Goal: Task Accomplishment & Management: Use online tool/utility

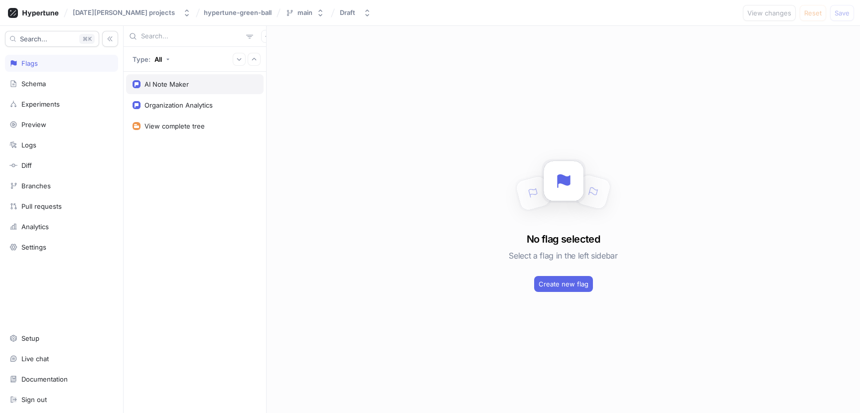
click at [171, 85] on div "AI Note Maker" at bounding box center [167, 84] width 44 height 8
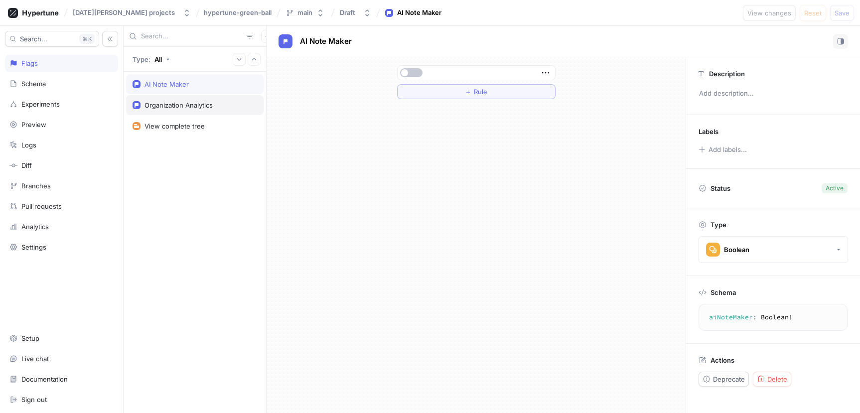
click at [173, 104] on div "Organization Analytics" at bounding box center [179, 105] width 68 height 8
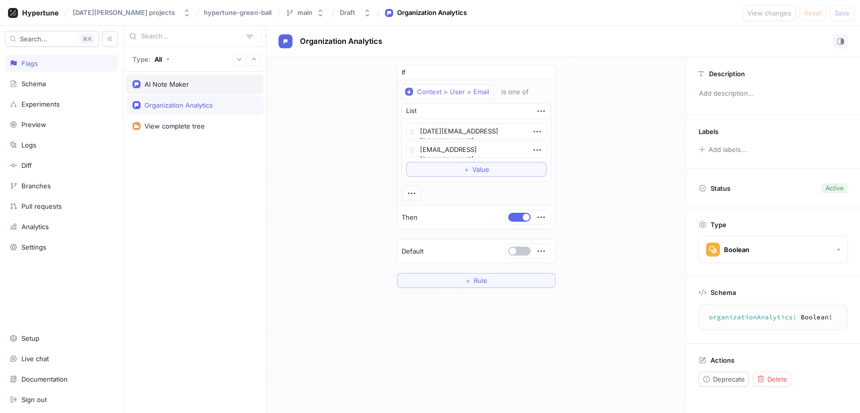
click at [171, 90] on div "AI Note Maker" at bounding box center [195, 84] width 138 height 20
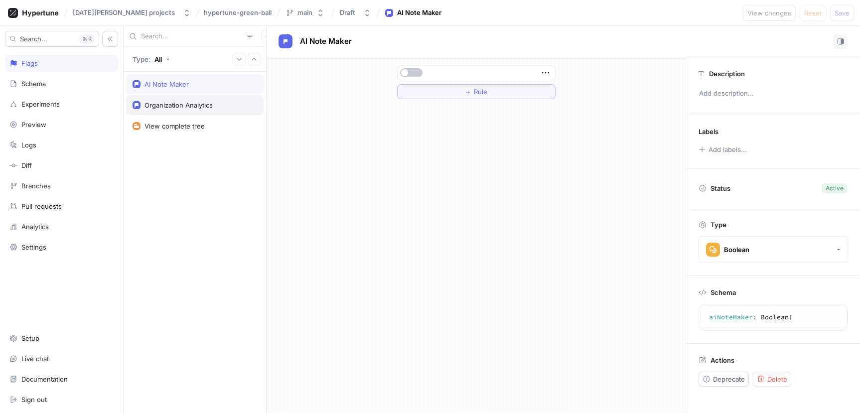
click at [168, 105] on div "Organization Analytics" at bounding box center [179, 105] width 68 height 8
type textarea "organizationAnalytics: Boolean!"
type textarea "x"
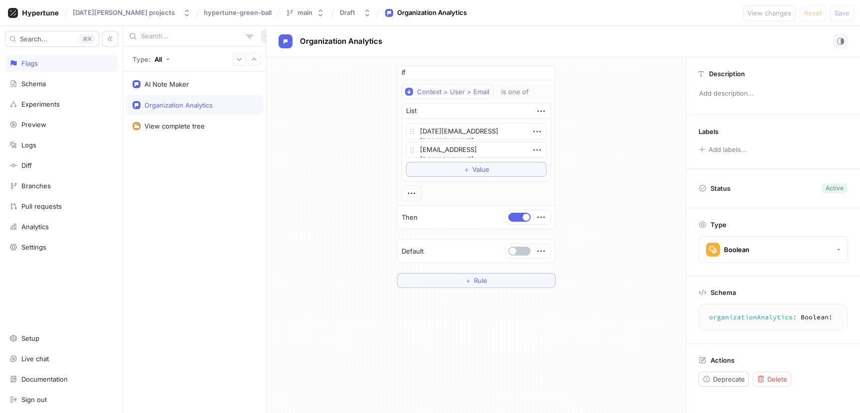
click at [265, 34] on icon "button" at bounding box center [268, 36] width 6 height 6
click at [278, 60] on div "Flag" at bounding box center [286, 55] width 59 height 17
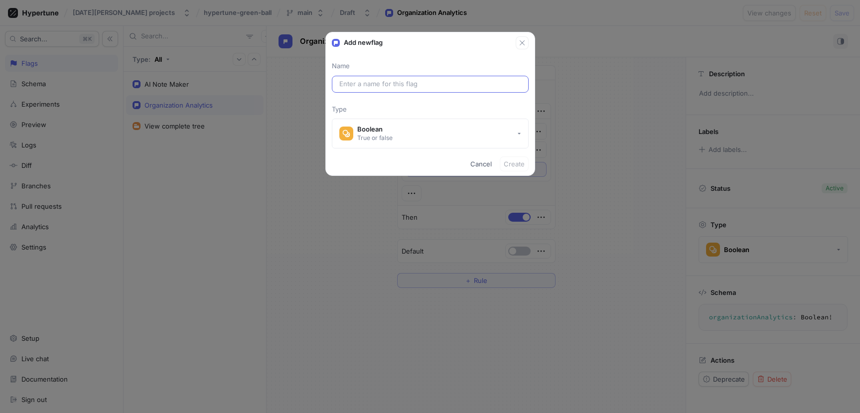
click at [405, 85] on input "text" at bounding box center [430, 84] width 182 height 10
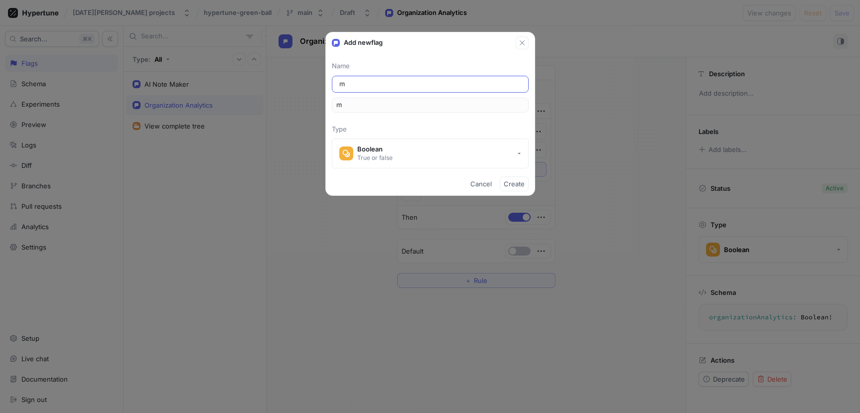
type input "mc"
type input "mcp"
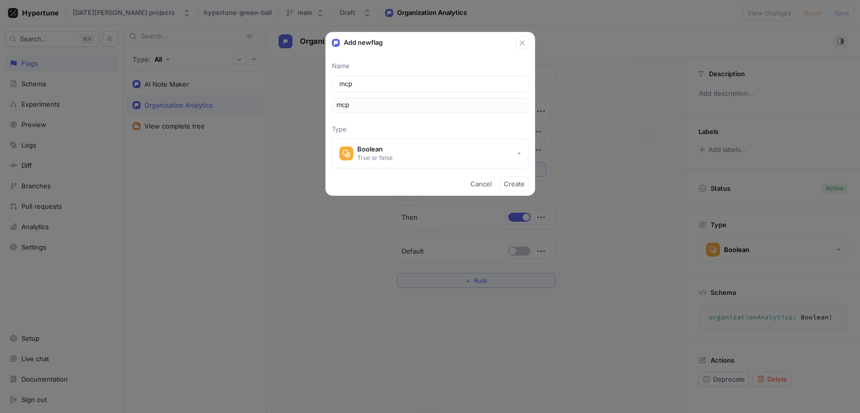
click at [407, 126] on p "Type" at bounding box center [430, 130] width 197 height 10
click at [515, 185] on span "Create" at bounding box center [514, 184] width 21 height 6
type textarea "x"
type textarea "mcp: Boolean!"
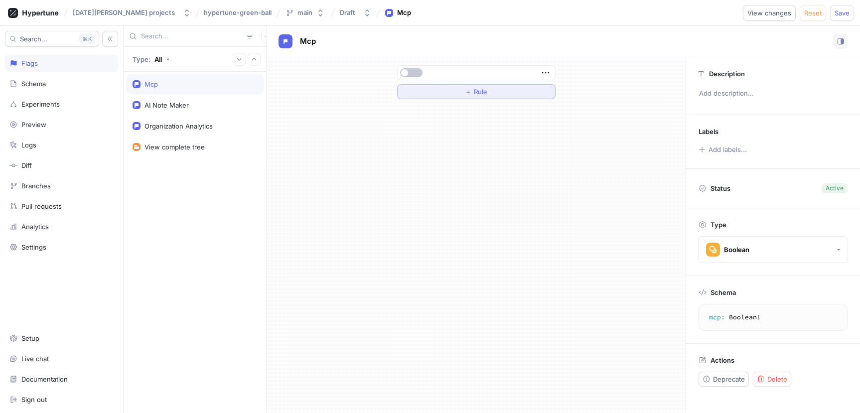
click at [436, 94] on button "＋ Rule" at bounding box center [476, 91] width 158 height 15
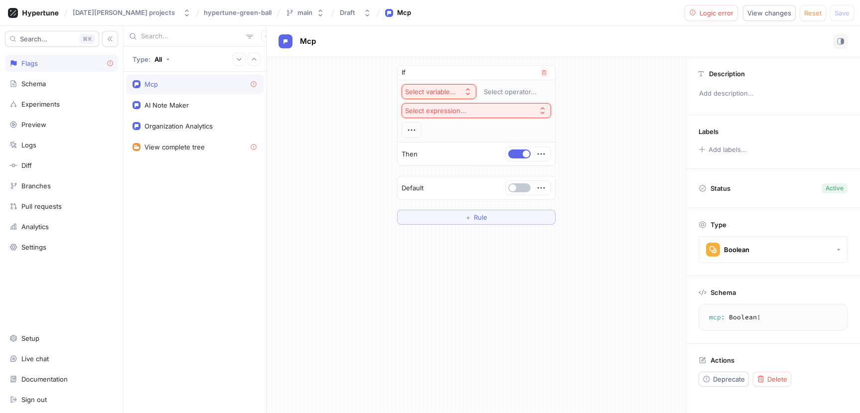
click at [433, 89] on div "Select variable..." at bounding box center [430, 92] width 51 height 8
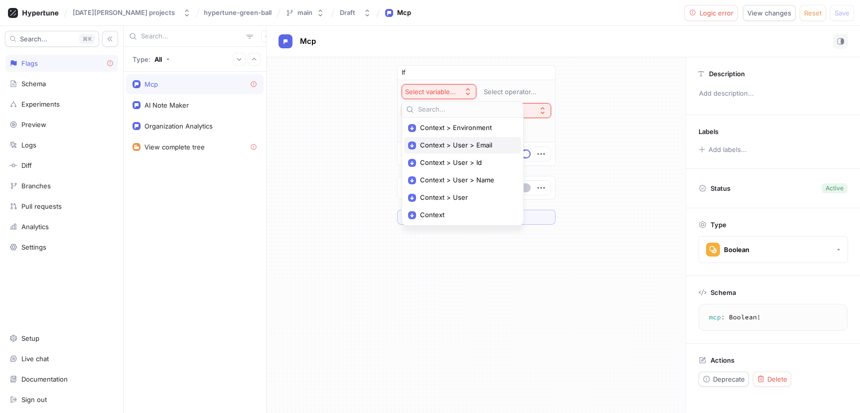
click at [472, 147] on span "Context > User > Email" at bounding box center [466, 145] width 92 height 8
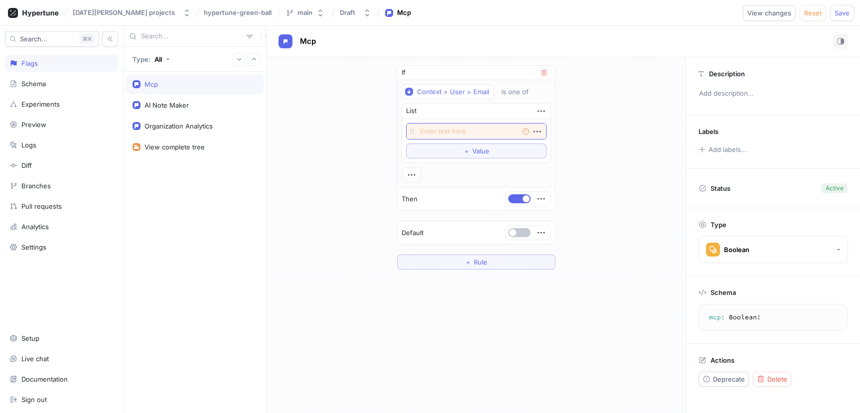
click at [448, 134] on textarea at bounding box center [476, 131] width 141 height 16
type textarea "x"
type textarea "l"
type textarea "x"
type textarea "li"
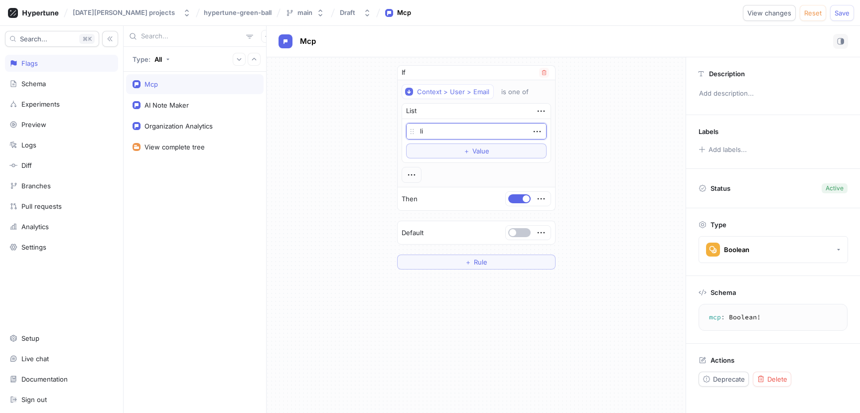
type textarea "x"
type textarea "lin"
type textarea "x"
type textarea "linu"
type textarea "x"
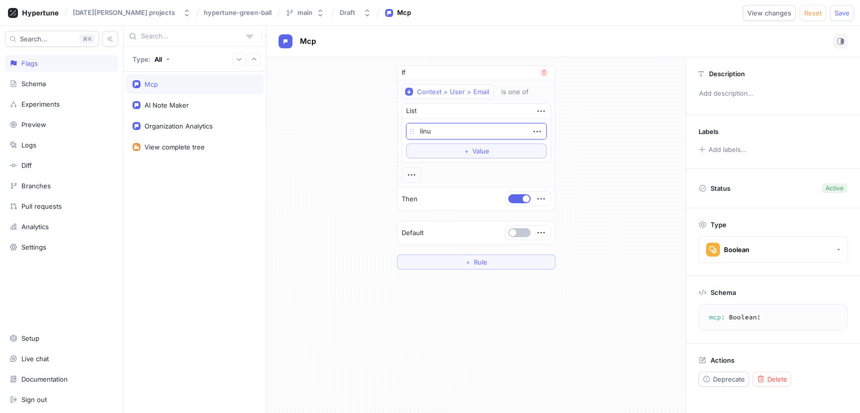
type textarea "linux"
type textarea "x"
type textarea "linux."
type textarea "x"
type textarea "linux.e"
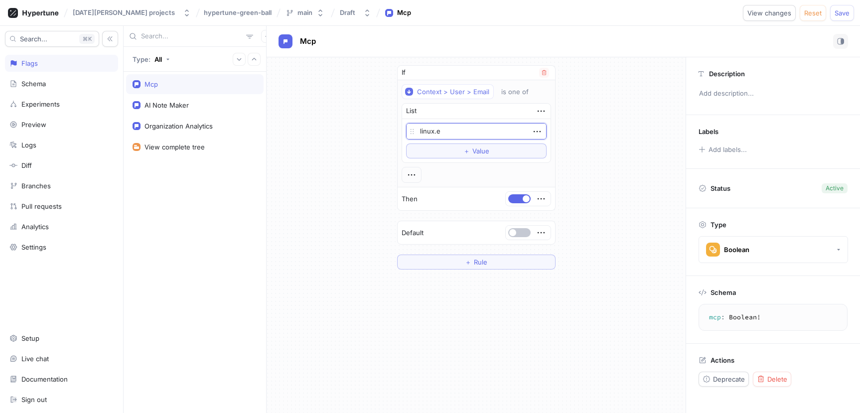
type textarea "x"
type textarea "linux.ex"
type textarea "x"
type textarea "linux.exp"
type textarea "x"
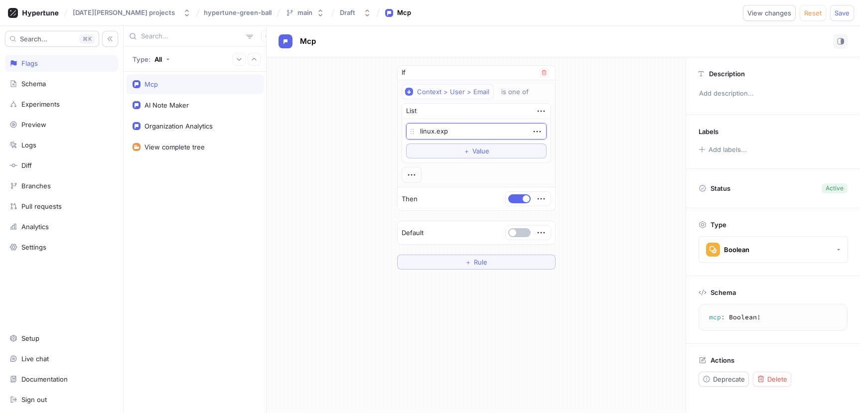
type textarea "linux.expe"
type textarea "x"
type textarea "linux.exper"
type textarea "x"
type textarea "linux.experi"
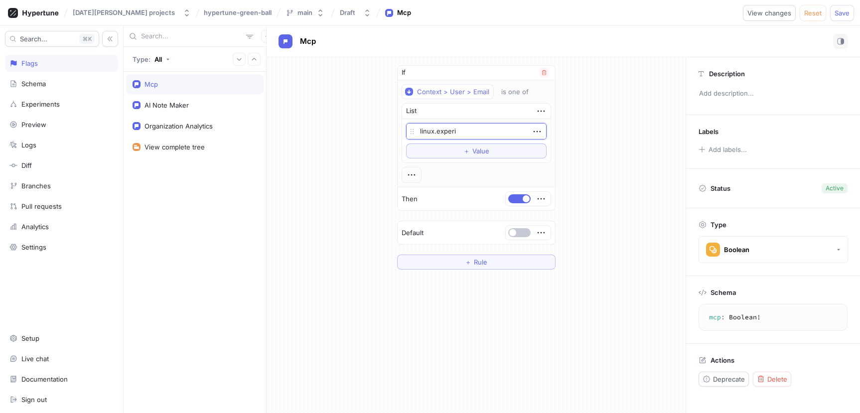
type textarea "x"
type textarea "linux.experi@"
type textarea "x"
type textarea "linux.experi@g"
type textarea "x"
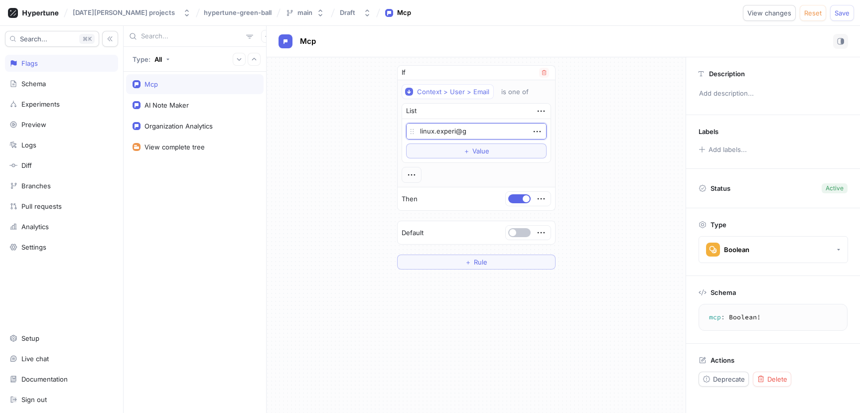
type textarea "linux.experi@gm"
type textarea "x"
type textarea "linux.experi@gma"
type textarea "x"
type textarea "linux.experi@gmai"
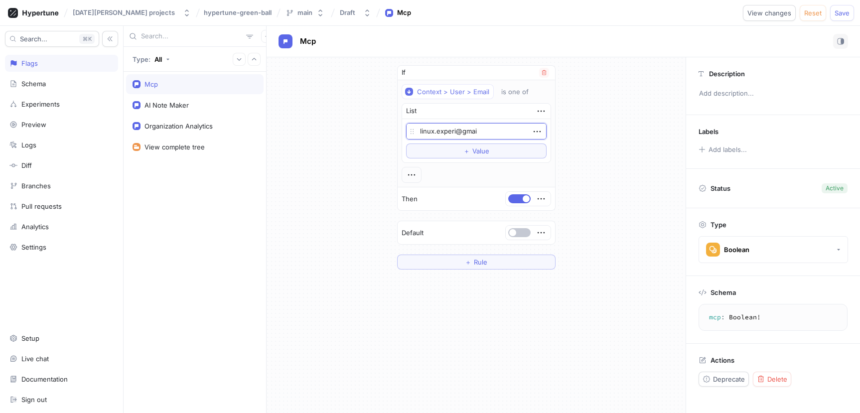
type textarea "x"
type textarea "[EMAIL_ADDRESS]"
type textarea "x"
type textarea "[EMAIL_ADDRESS]."
type textarea "x"
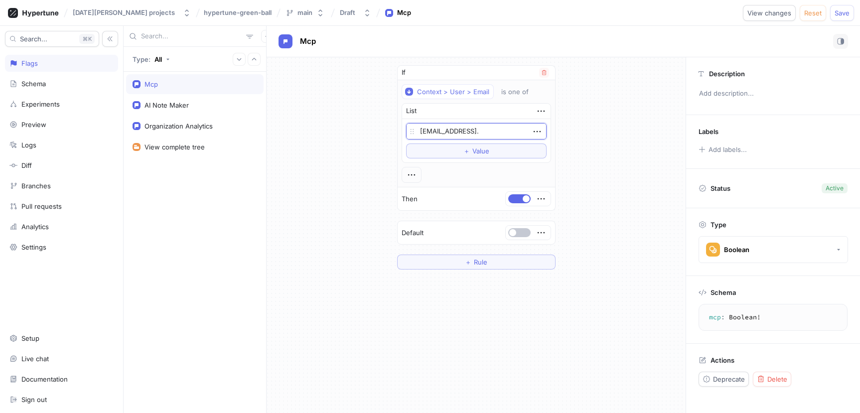
type textarea "linux.experi@gmail.c"
type textarea "x"
type textarea "[EMAIL_ADDRESS][DOMAIN_NAME]"
type textarea "x"
type textarea "[EMAIL_ADDRESS][DOMAIN_NAME]"
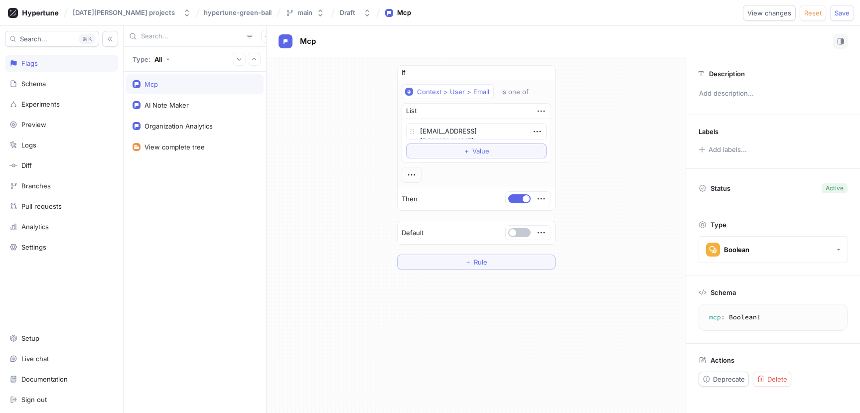
click at [355, 196] on div "If Context > User > Email is one of List [EMAIL_ADDRESS][DOMAIN_NAME] To pick u…" at bounding box center [476, 167] width 419 height 220
click at [847, 14] on span "Save" at bounding box center [842, 13] width 15 height 6
click at [735, 98] on p "Add description..." at bounding box center [773, 93] width 157 height 17
type textarea "x"
type textarea "e"
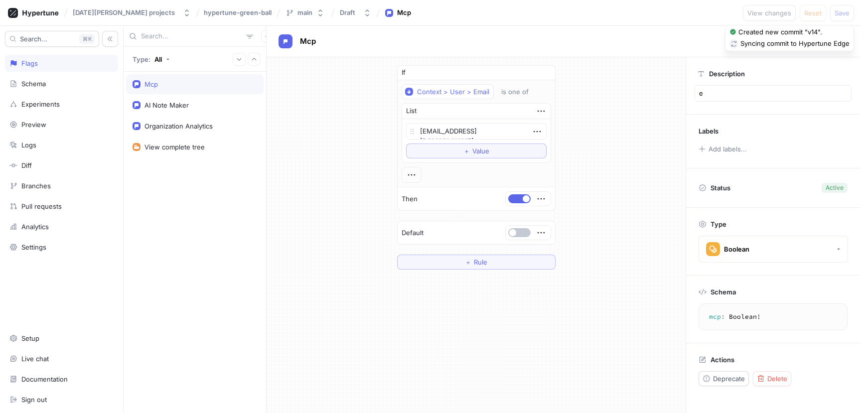
type textarea "x"
type textarea "en"
type textarea "x"
type textarea "ena"
type textarea "x"
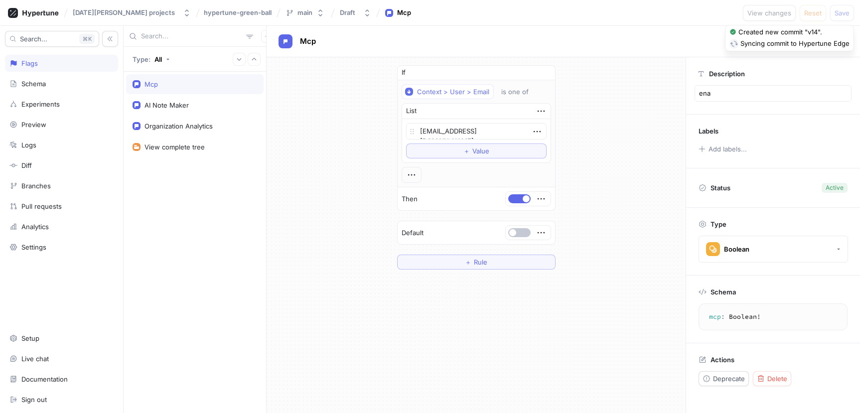
type textarea "enab"
type textarea "x"
type textarea "enabl"
type textarea "x"
type textarea "enable"
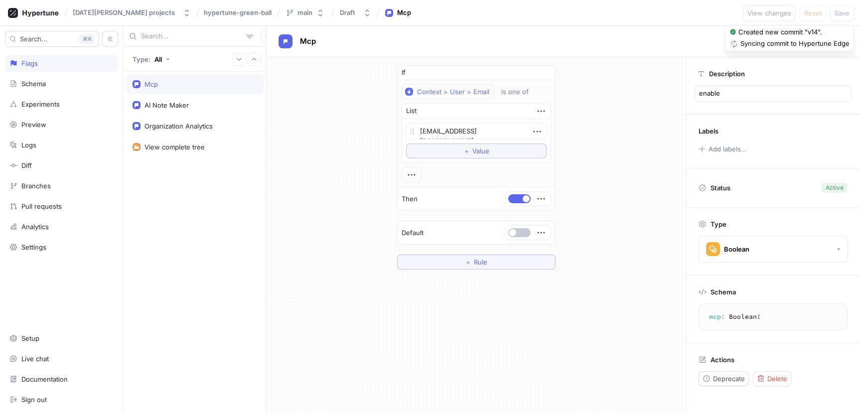
type textarea "x"
type textarea "enable"
type textarea "x"
type textarea "enable M"
type textarea "x"
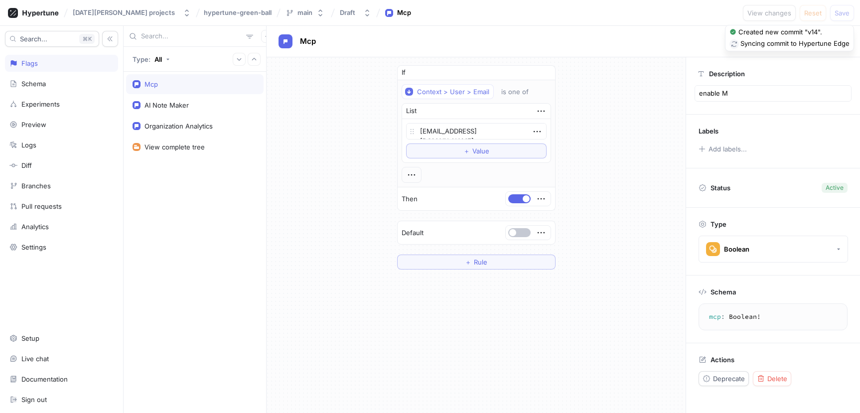
type textarea "enable MC"
type textarea "x"
type textarea "enable MCP"
type textarea "x"
type textarea "enable MCP"
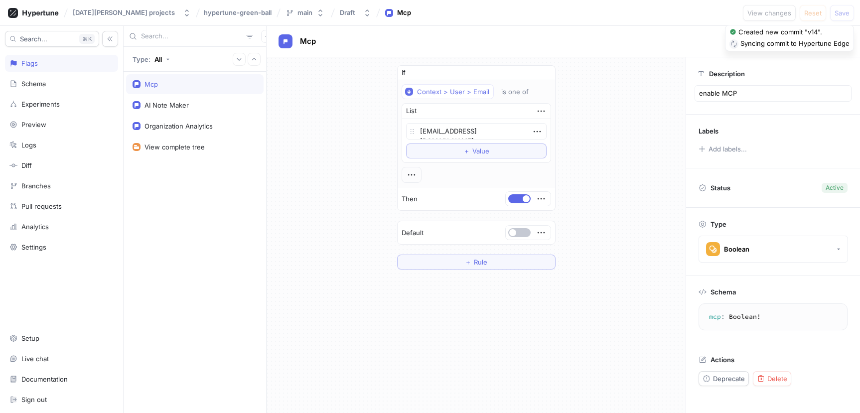
type textarea "x"
type textarea "enable MCP s"
type textarea "x"
type textarea "enable MCP si"
type textarea "x"
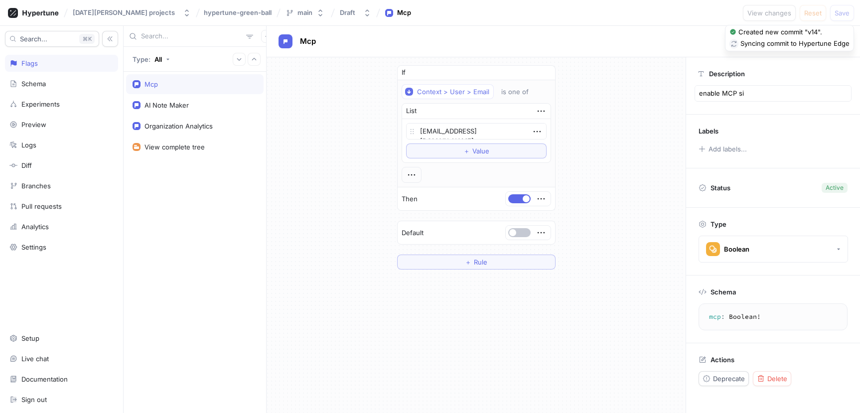
type textarea "enable MCP sid"
type textarea "x"
type textarea "enable MCP side"
type textarea "x"
type textarea "enable MCP side"
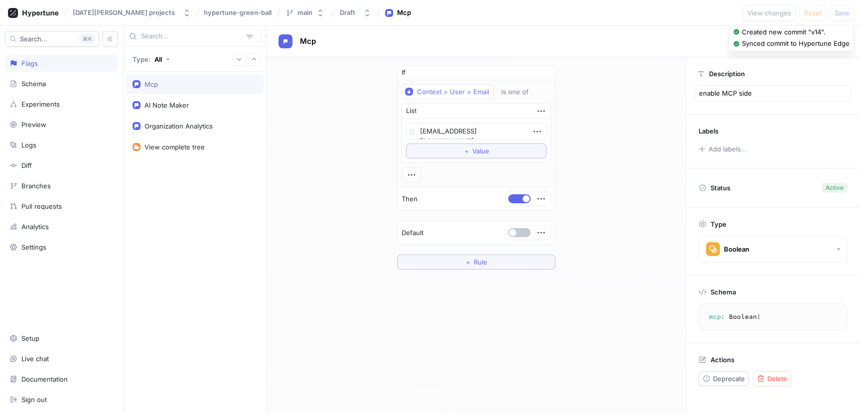
type textarea "x"
type textarea "enable MCP side l"
type textarea "x"
type textarea "enable MCP side le"
type textarea "x"
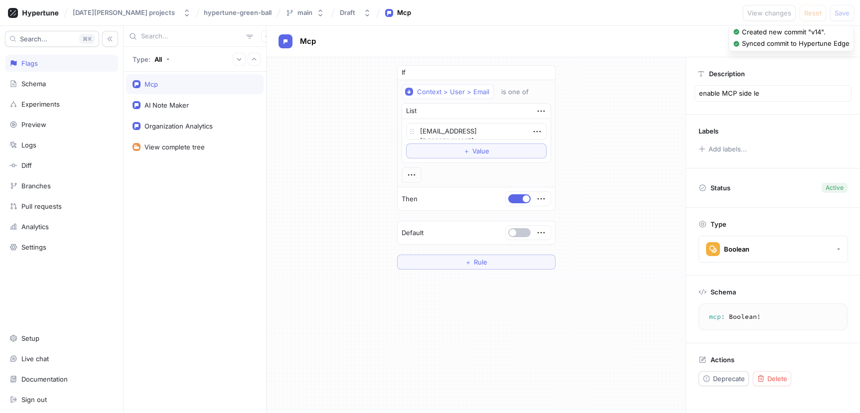
type textarea "enable MCP side lef"
type textarea "x"
type textarea "enable MCP side left"
type textarea "x"
type textarea "enable MCP side left"
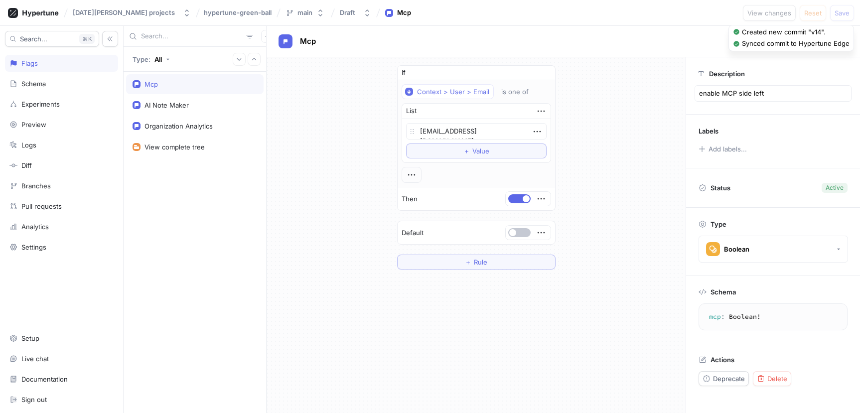
type textarea "x"
type textarea "enable MCP side left n"
type textarea "x"
type textarea "enable MCP side left na"
type textarea "x"
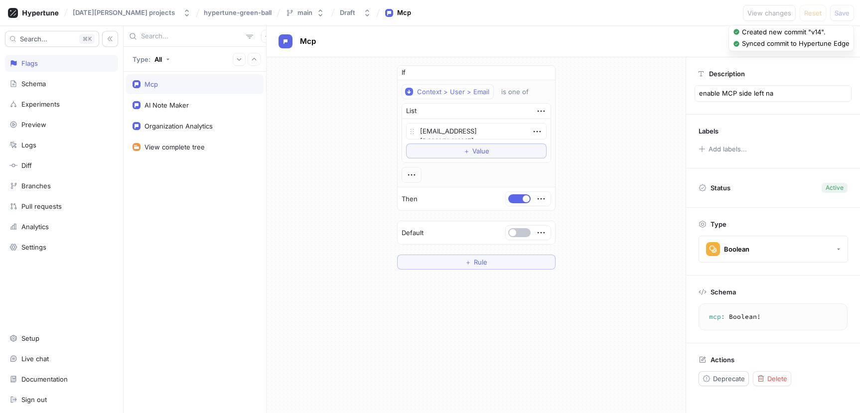
type textarea "enable MCP side left nav"
click at [664, 48] on div "Mcp" at bounding box center [564, 41] width 570 height 15
click at [834, 16] on button "Save" at bounding box center [842, 13] width 24 height 16
type textarea "x"
click at [172, 119] on div "Organization Analytics" at bounding box center [195, 126] width 138 height 20
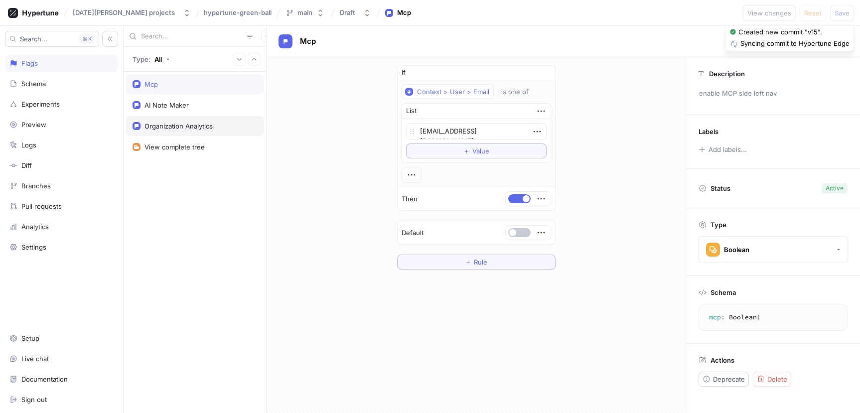
type textarea "organizationAnalytics: Boolean!"
type textarea "x"
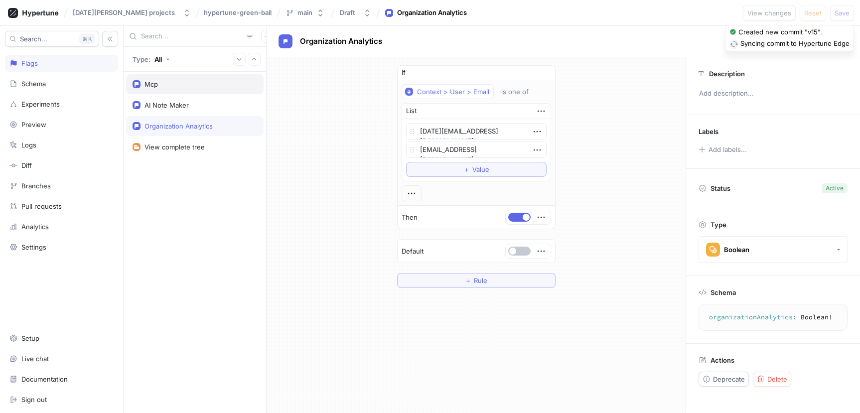
click at [165, 86] on div "Mcp" at bounding box center [195, 84] width 125 height 8
type textarea "mcp: Boolean!"
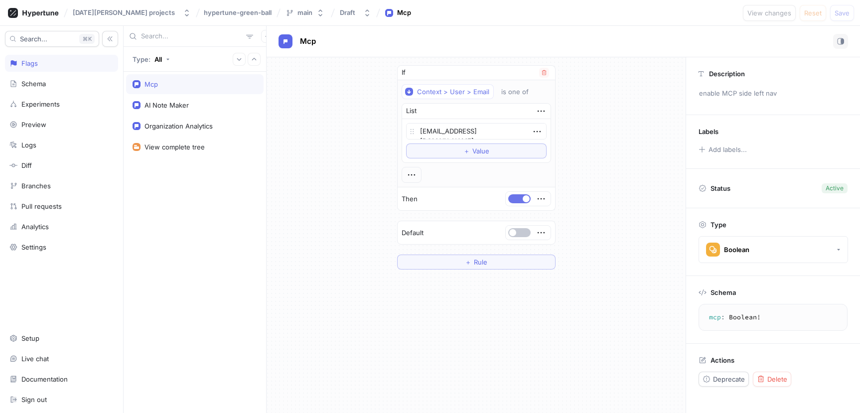
click at [516, 200] on button "button" at bounding box center [519, 198] width 22 height 9
click at [842, 16] on span "Save" at bounding box center [842, 13] width 15 height 6
type textarea "x"
